Goal: Information Seeking & Learning: Learn about a topic

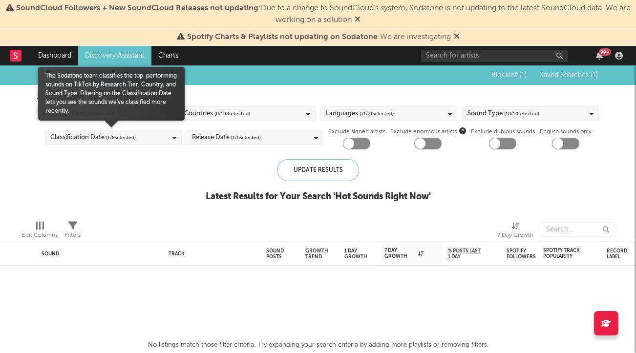
click at [137, 141] on div "Classification Date ( 1 / 8 selected)" at bounding box center [113, 138] width 137 height 15
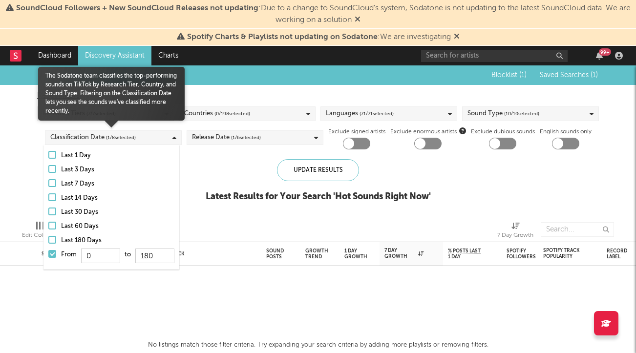
click at [58, 253] on label "From 0 to 180" at bounding box center [111, 257] width 126 height 16
click at [48, 253] on input "From 0 to 180" at bounding box center [48, 257] width 0 height 16
drag, startPoint x: 99, startPoint y: 184, endPoint x: 213, endPoint y: 157, distance: 117.5
click at [99, 184] on div "Last 7 Days" at bounding box center [117, 184] width 113 height 12
click at [48, 184] on input "Last 7 Days" at bounding box center [48, 184] width 0 height 12
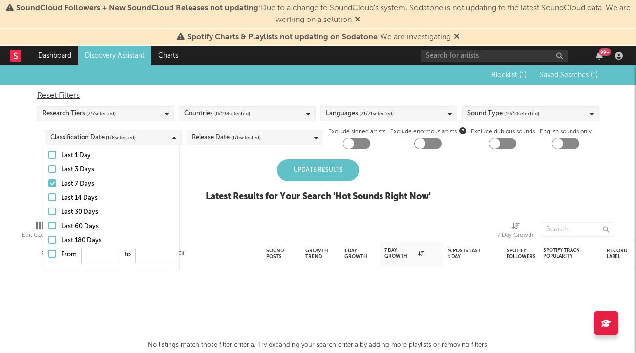
click at [289, 162] on div "Update Results" at bounding box center [318, 170] width 82 height 22
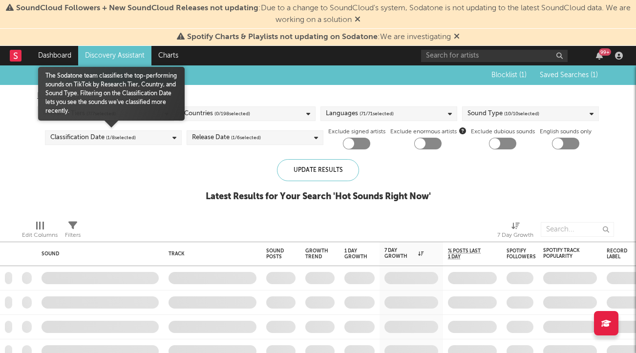
click at [107, 135] on span "( 1 / 8 selected)" at bounding box center [121, 138] width 30 height 12
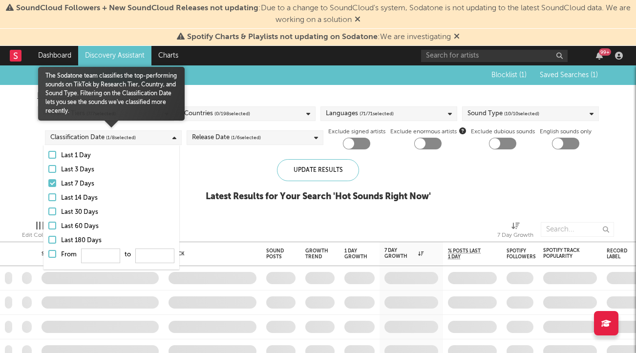
click at [52, 258] on div at bounding box center [52, 254] width 8 height 8
click at [48, 258] on input "From to" at bounding box center [48, 257] width 0 height 16
click at [52, 258] on div at bounding box center [52, 254] width 8 height 8
click at [48, 258] on input "From to" at bounding box center [48, 257] width 0 height 16
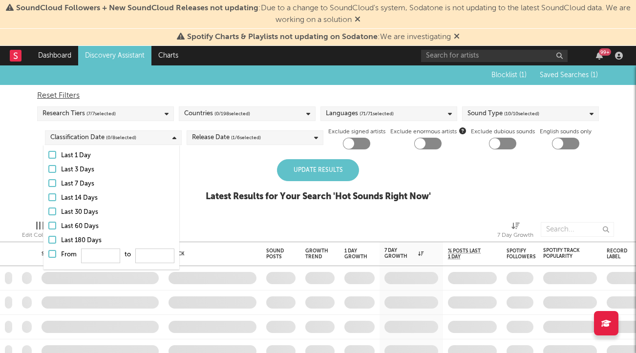
click at [314, 177] on div "Update Results" at bounding box center [318, 170] width 82 height 22
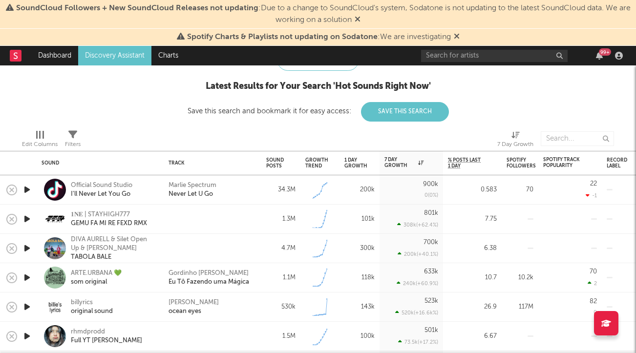
click at [28, 189] on icon "button" at bounding box center [27, 190] width 10 height 12
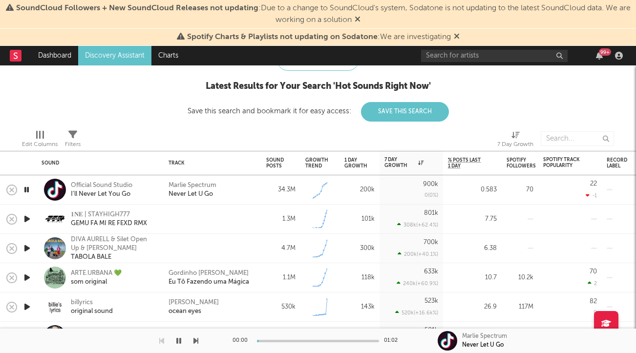
click at [28, 189] on icon "button" at bounding box center [26, 190] width 9 height 12
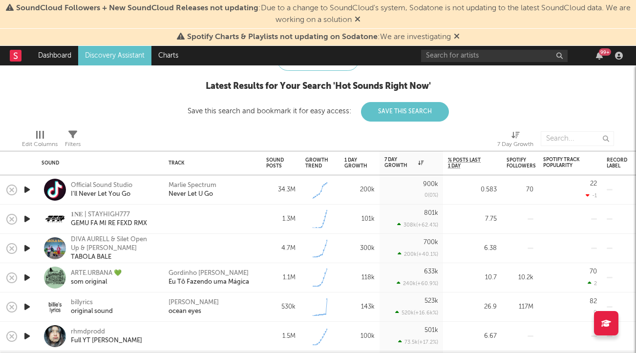
click at [23, 218] on icon "button" at bounding box center [27, 219] width 10 height 12
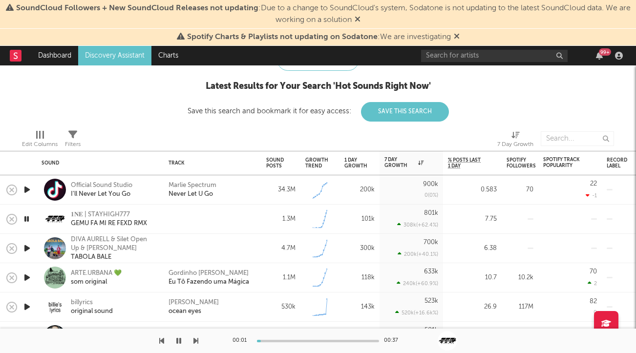
click at [27, 245] on icon "button" at bounding box center [27, 248] width 10 height 12
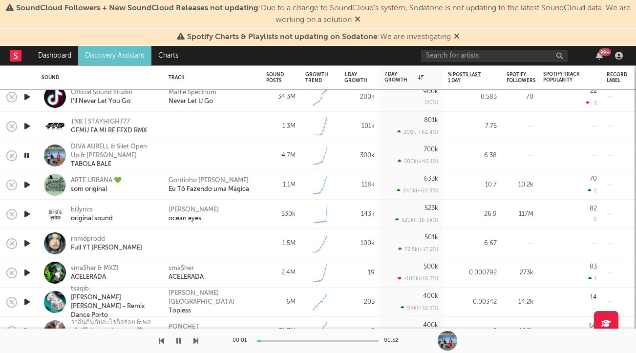
click at [27, 213] on icon "button" at bounding box center [27, 214] width 10 height 12
click at [27, 213] on icon "button" at bounding box center [26, 214] width 9 height 12
